Goal: Register for event/course

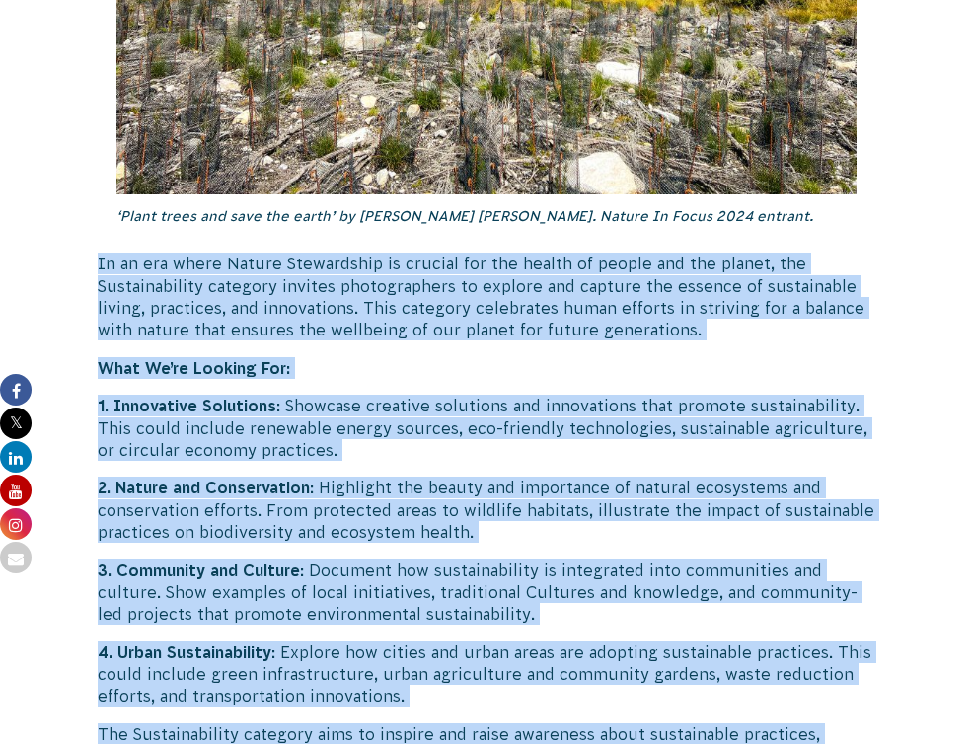
scroll to position [5183, 0]
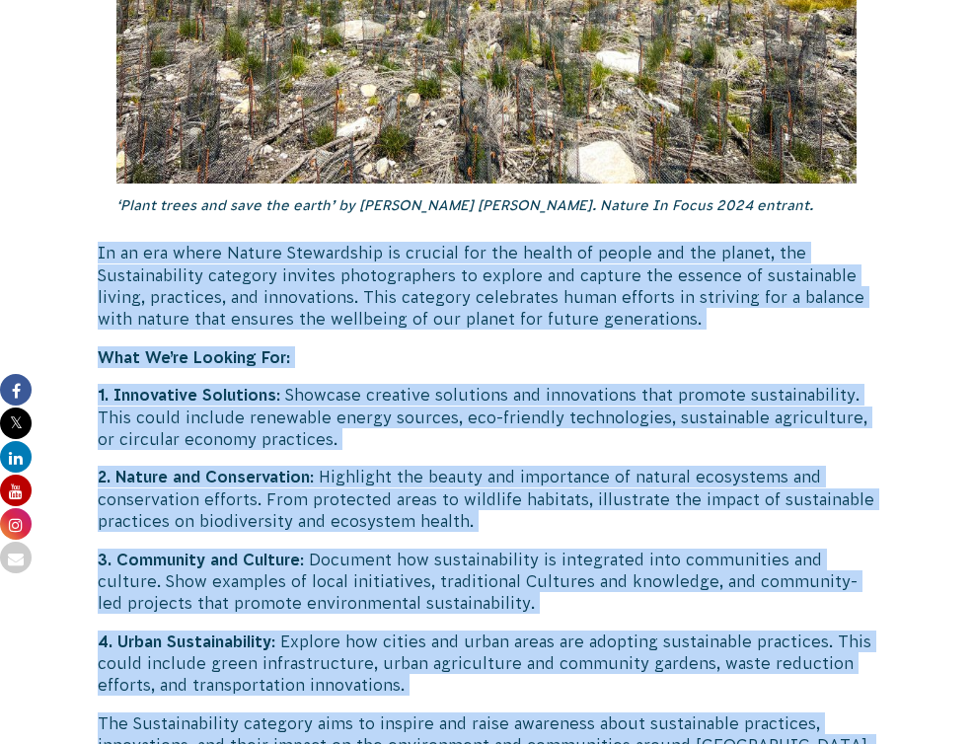
drag, startPoint x: 194, startPoint y: 152, endPoint x: 500, endPoint y: 432, distance: 414.8
click at [500, 432] on div "Return of the ‘Nature in Focus’ Photography Competition! ‘Plenty Gorge Wallaby’…" at bounding box center [487, 517] width 778 height 9595
copy div "Lo ip dol sitam Consec Adipiscinge se doeiusm tem inc utlabo et dolore mag ali …"
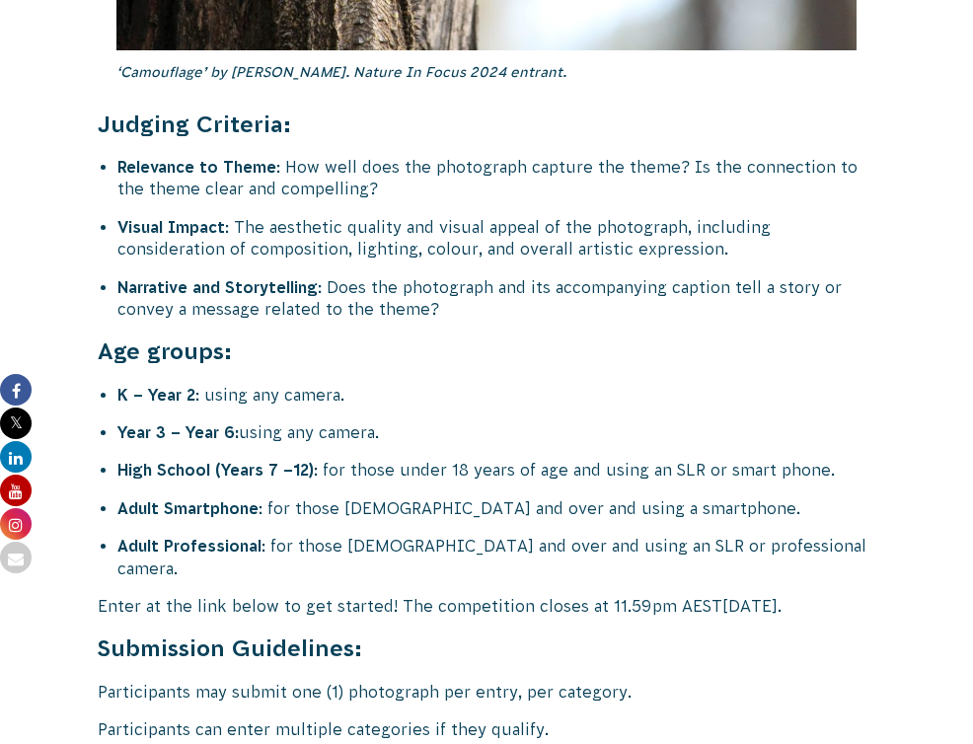
scroll to position [7854, 0]
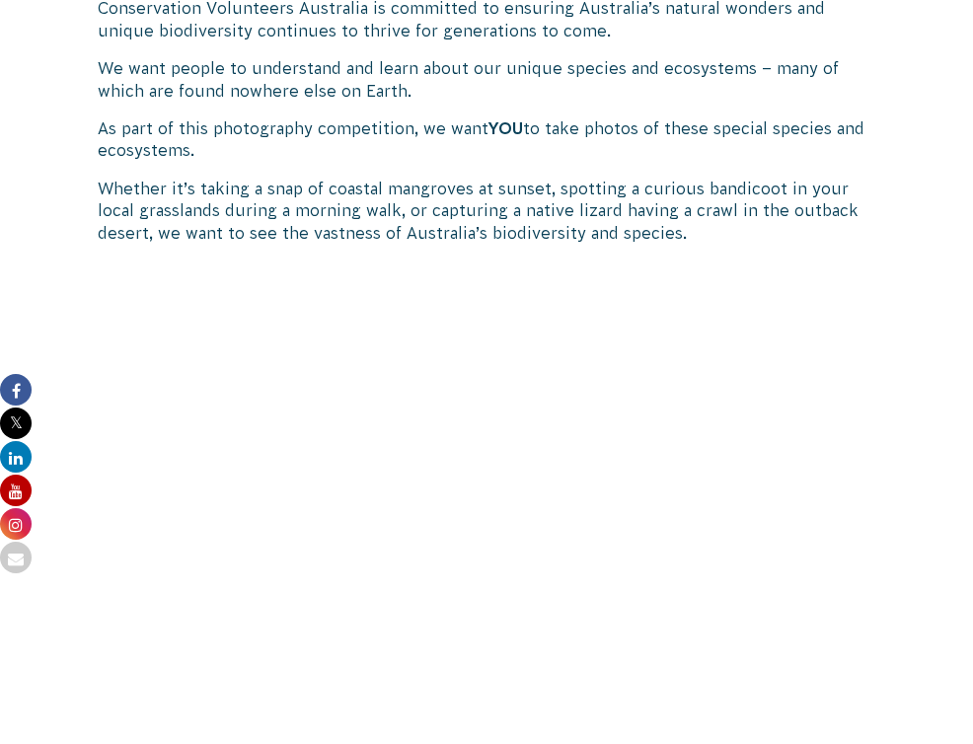
scroll to position [2365, 0]
